Goal: Ask a question

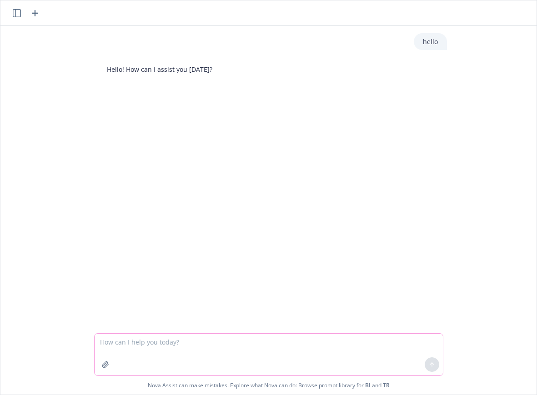
drag, startPoint x: 323, startPoint y: 341, endPoint x: 325, endPoint y: 337, distance: 4.7
click at [323, 340] on textarea at bounding box center [269, 355] width 348 height 42
type textarea "who won the nba this year?"
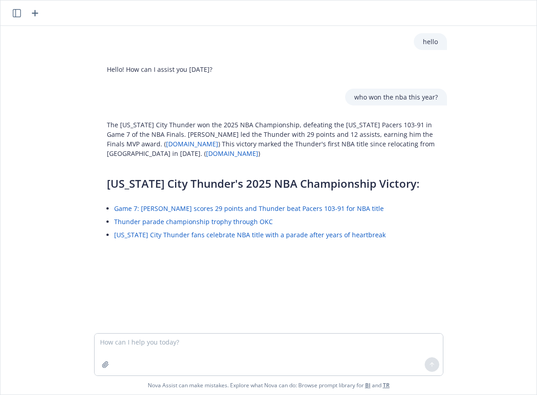
click at [40, 13] on icon "button" at bounding box center [35, 13] width 11 height 11
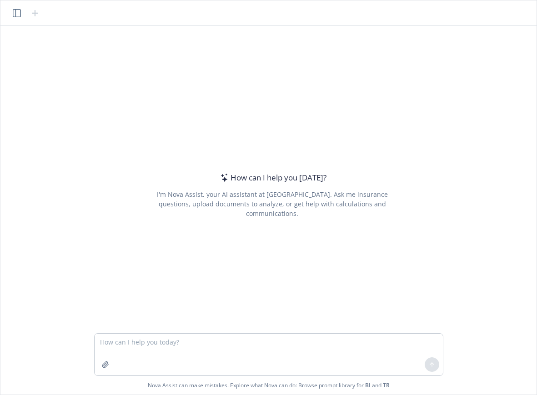
click at [226, 336] on textarea at bounding box center [269, 355] width 348 height 42
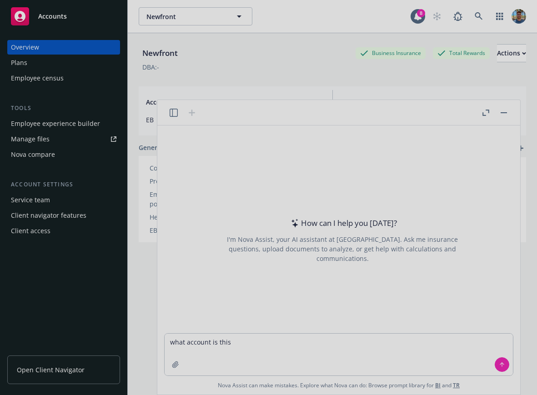
type textarea "what account is this?"
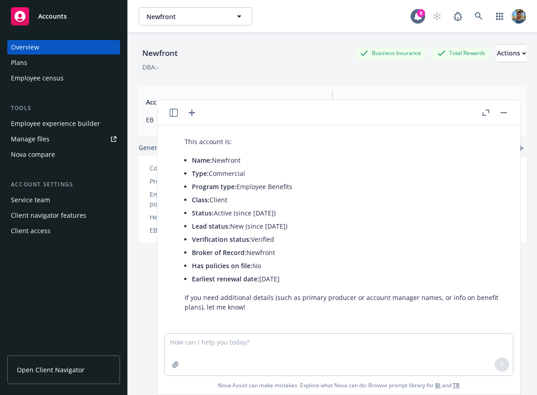
scroll to position [31, 0]
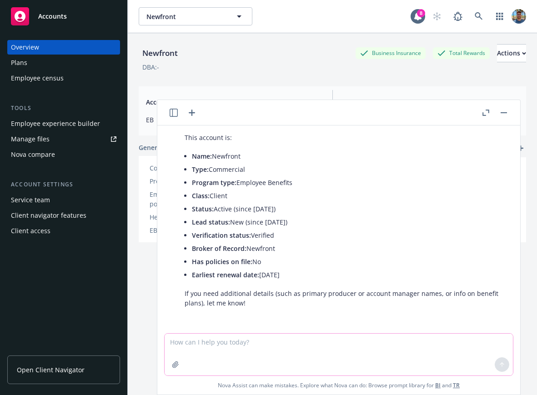
click at [320, 335] on textarea at bounding box center [339, 355] width 348 height 42
type textarea "thanks"
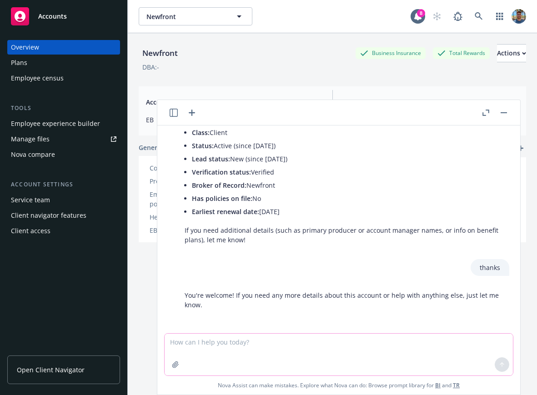
scroll to position [96, 0]
